Goal: Information Seeking & Learning: Find contact information

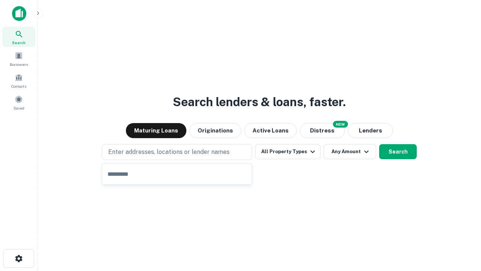
type input "**********"
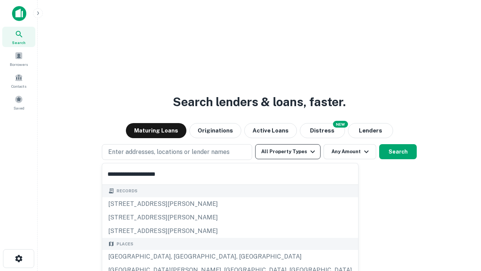
click at [180, 256] on div "[GEOGRAPHIC_DATA], [GEOGRAPHIC_DATA], [GEOGRAPHIC_DATA]" at bounding box center [230, 257] width 256 height 14
click at [288, 152] on button "All Property Types" at bounding box center [287, 151] width 65 height 15
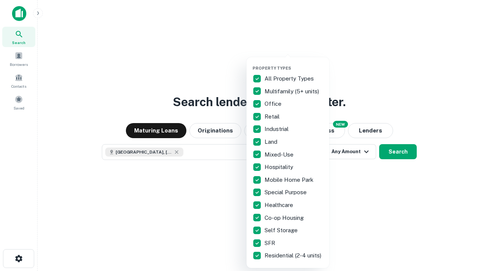
click at [294, 63] on button "button" at bounding box center [294, 63] width 83 height 0
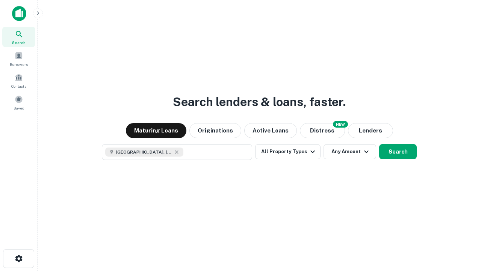
scroll to position [12, 0]
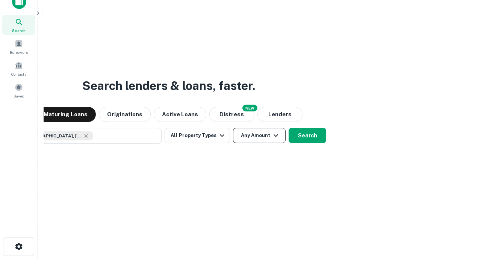
click at [233, 128] on button "Any Amount" at bounding box center [259, 135] width 53 height 15
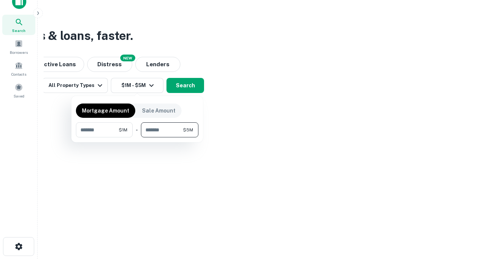
type input "*******"
click at [137, 137] on button "button" at bounding box center [137, 137] width 123 height 0
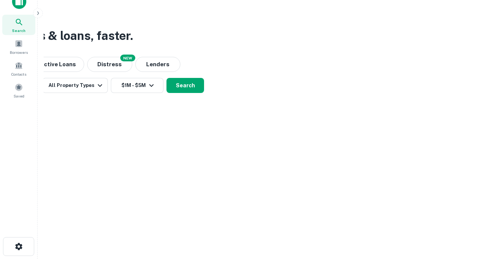
scroll to position [4, 139]
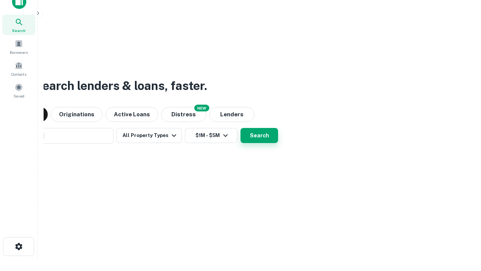
click at [241, 128] on button "Search" at bounding box center [260, 135] width 38 height 15
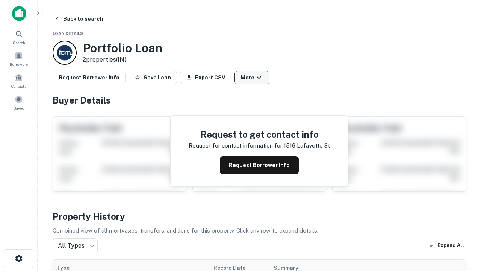
click at [252, 77] on button "More" at bounding box center [252, 78] width 35 height 14
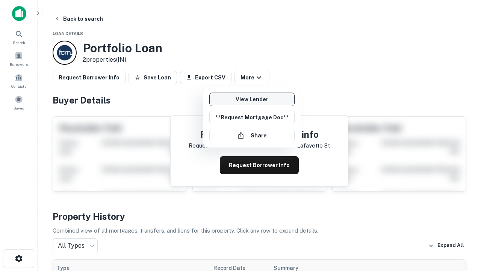
click at [252, 99] on link "View Lender" at bounding box center [251, 99] width 85 height 14
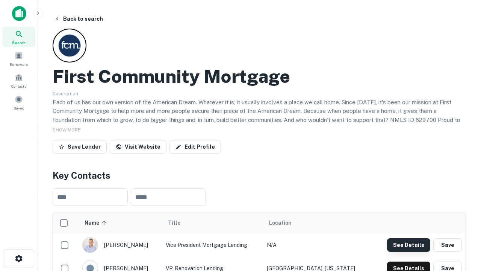
click at [409, 244] on button "See Details" at bounding box center [408, 245] width 43 height 14
click at [18, 258] on icon "button" at bounding box center [18, 258] width 9 height 9
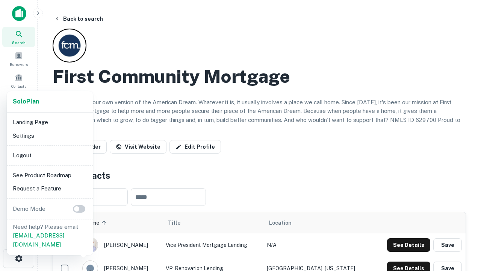
click at [50, 155] on li "Logout" at bounding box center [50, 156] width 80 height 14
